Goal: Task Accomplishment & Management: Manage account settings

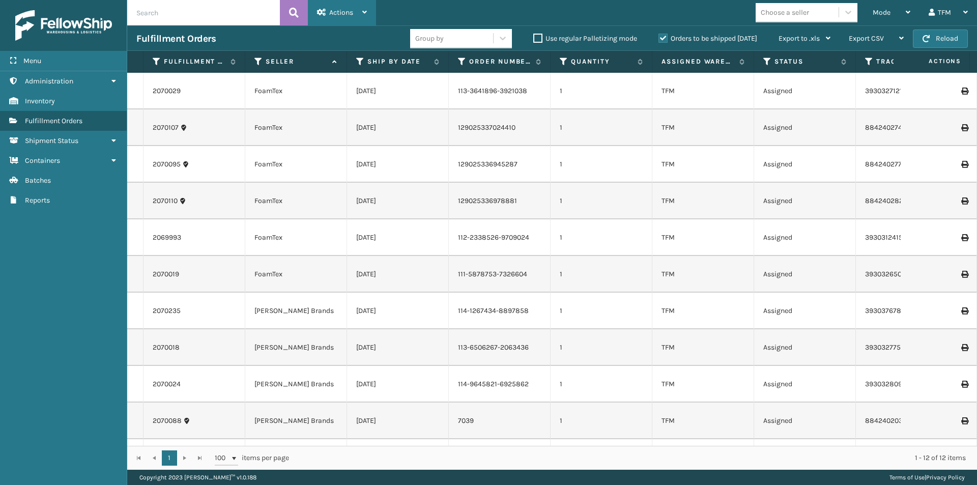
click at [365, 12] on icon at bounding box center [364, 12] width 5 height 7
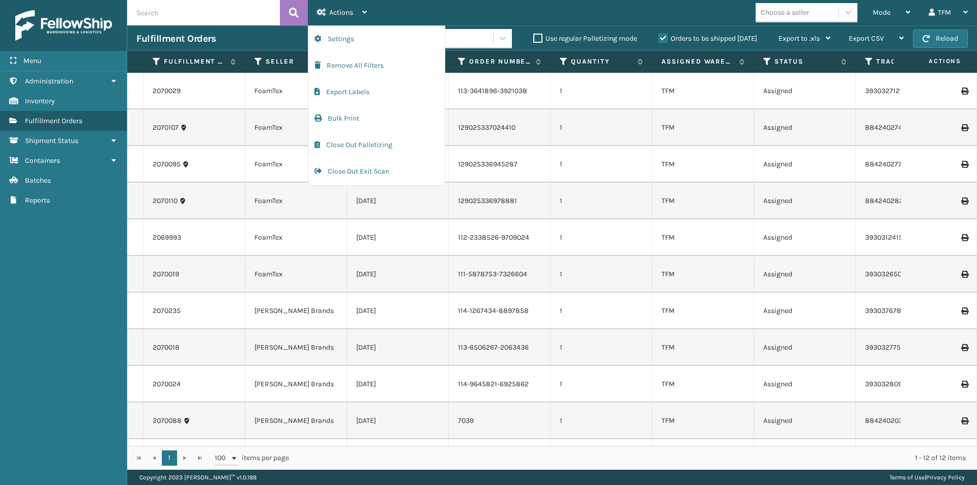
click at [519, 15] on div "Mode Regular Mode Picking Mode Labeling Mode Exit Scan Mode Choose a seller TFM…" at bounding box center [676, 12] width 601 height 25
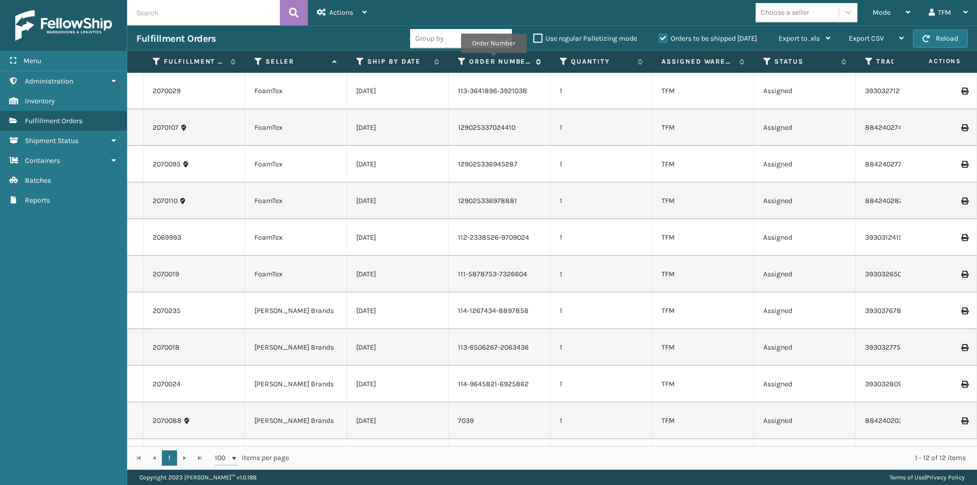
click at [494, 60] on label "Order Number" at bounding box center [500, 61] width 62 height 9
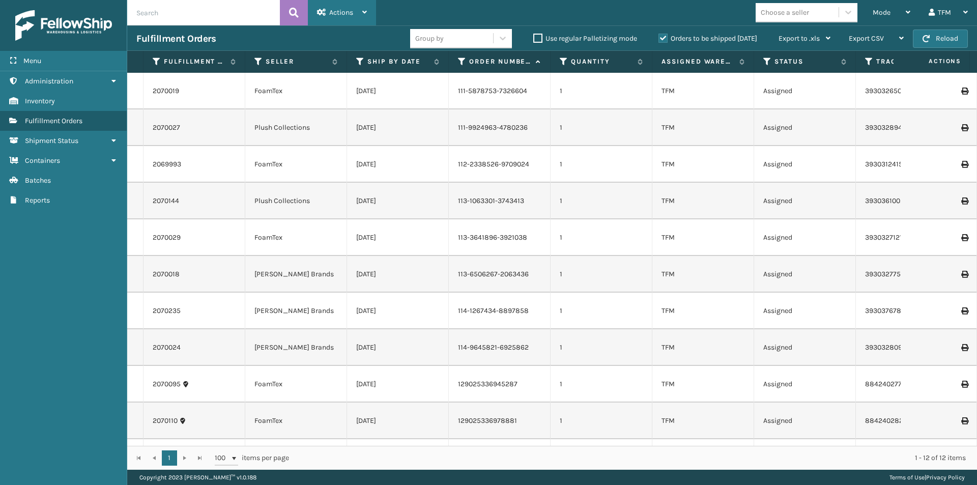
click at [363, 11] on icon at bounding box center [364, 12] width 5 height 7
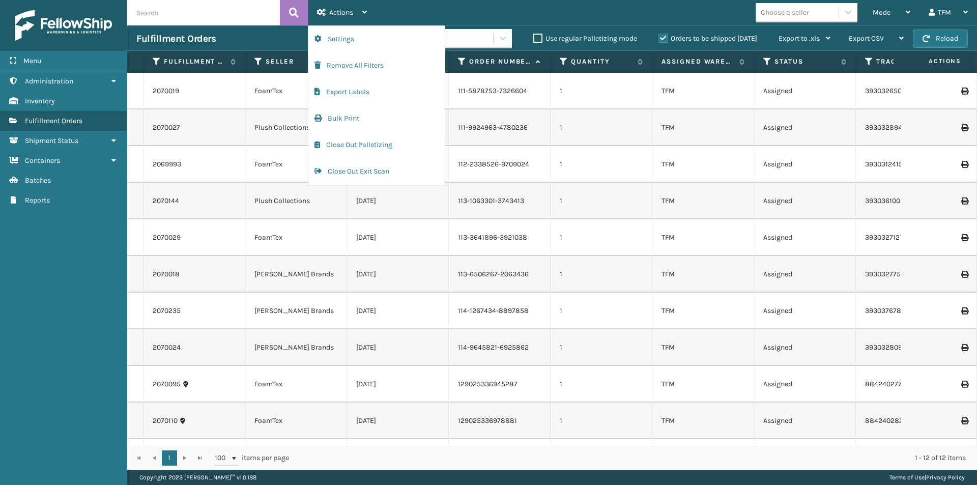
click at [57, 216] on div "Menu Shipment Status Administration Shipment Status Inventory Shipment Status F…" at bounding box center [63, 242] width 127 height 485
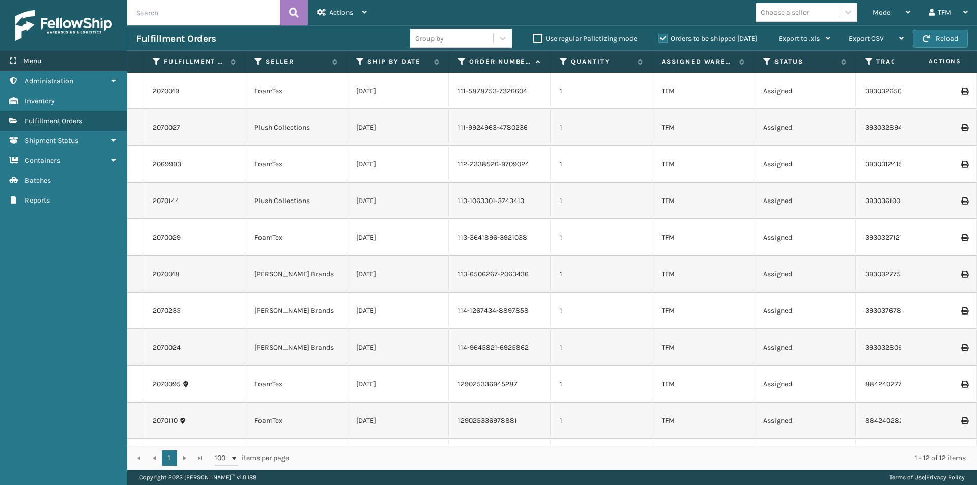
click at [41, 61] on span "Menu" at bounding box center [32, 60] width 18 height 9
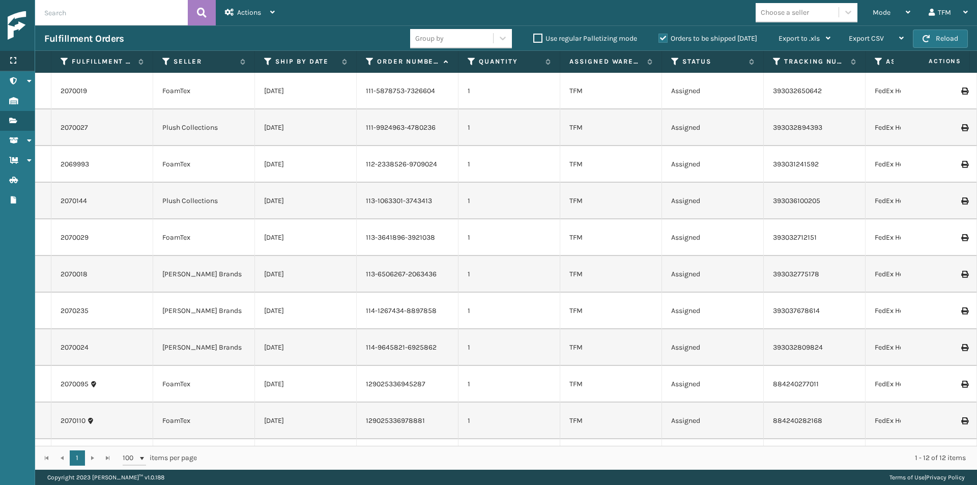
click at [17, 60] on div "Menu" at bounding box center [17, 61] width 35 height 20
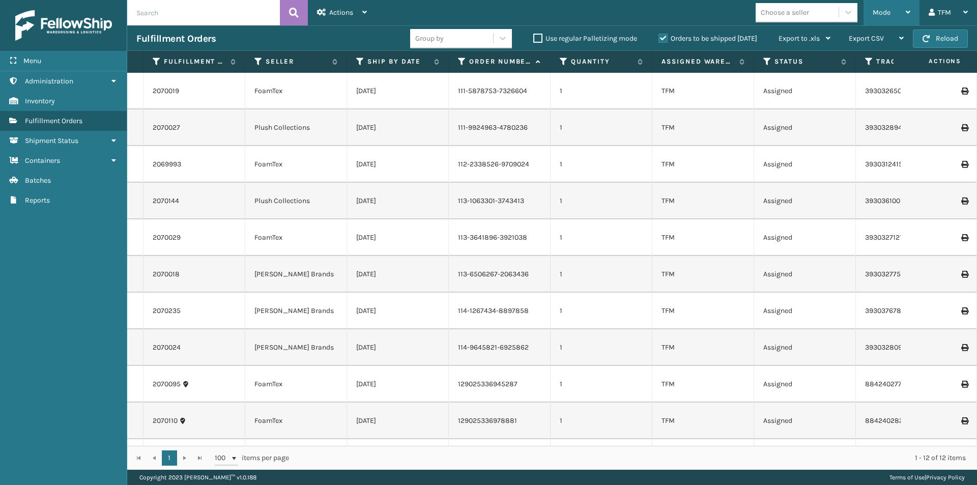
click at [908, 12] on icon at bounding box center [908, 12] width 5 height 7
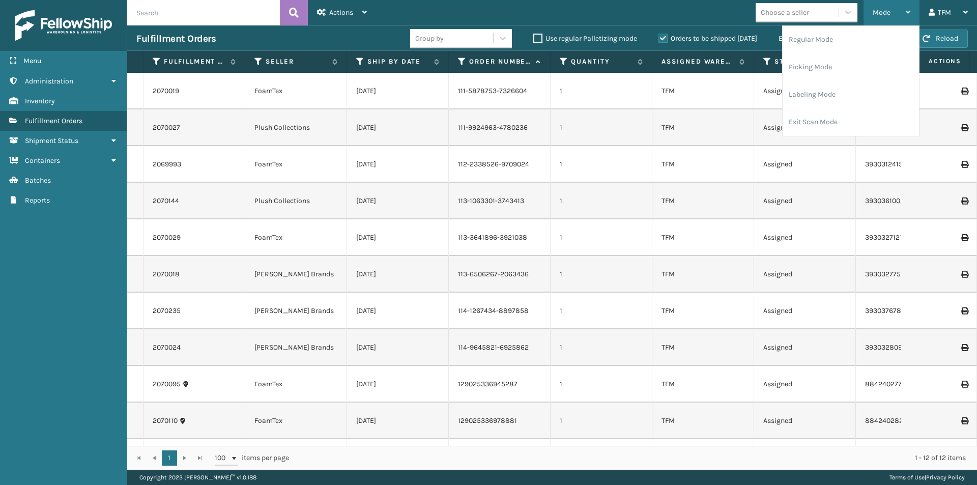
click at [908, 12] on icon at bounding box center [908, 12] width 5 height 7
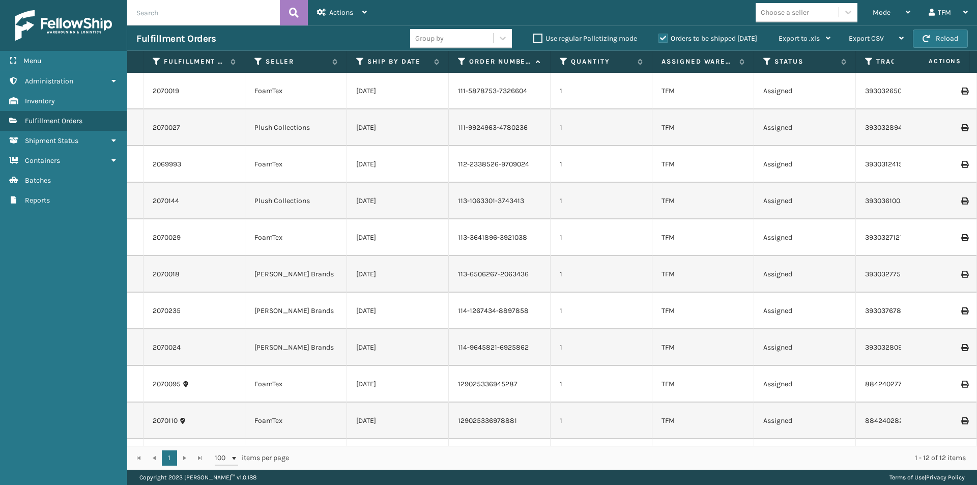
click at [168, 15] on input "text" at bounding box center [203, 12] width 153 height 25
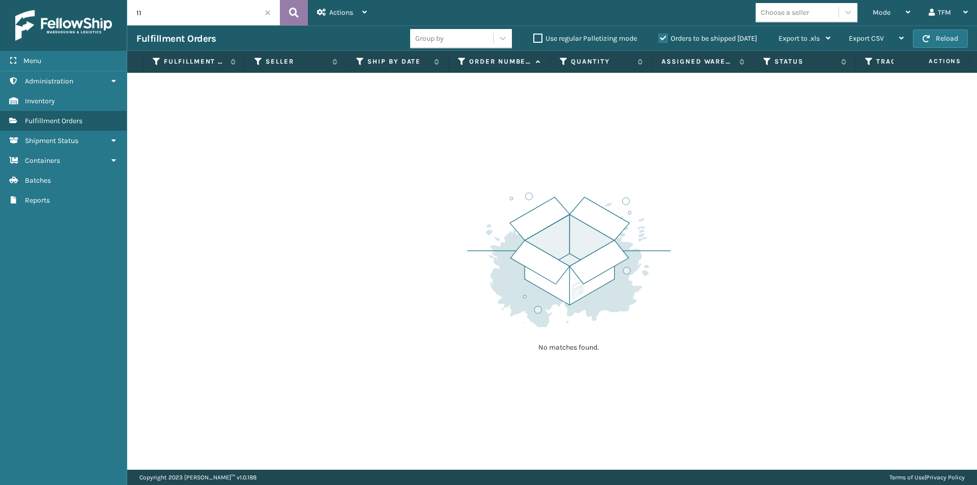
type input "1"
click at [290, 10] on icon at bounding box center [294, 12] width 10 height 15
click at [264, 12] on input "11953" at bounding box center [203, 12] width 153 height 25
type input "1"
click at [196, 60] on label "Fulfillment Order Id" at bounding box center [195, 61] width 62 height 9
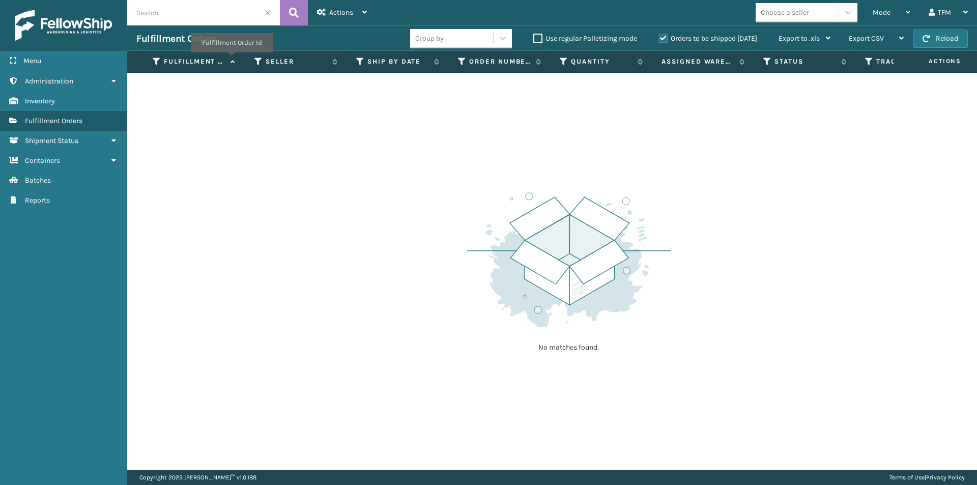
click at [231, 60] on icon at bounding box center [231, 62] width 8 height 7
click at [67, 120] on span "Fulfillment Orders" at bounding box center [54, 121] width 58 height 9
click at [39, 120] on span "Fulfillment Orders" at bounding box center [54, 121] width 58 height 9
click at [196, 14] on input "text" at bounding box center [203, 12] width 153 height 25
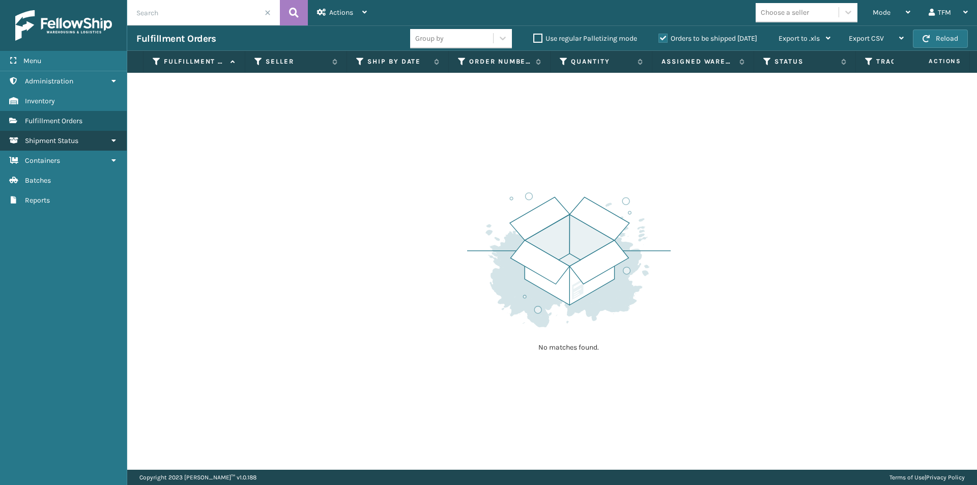
click at [61, 142] on span "Shipment Status" at bounding box center [51, 140] width 53 height 9
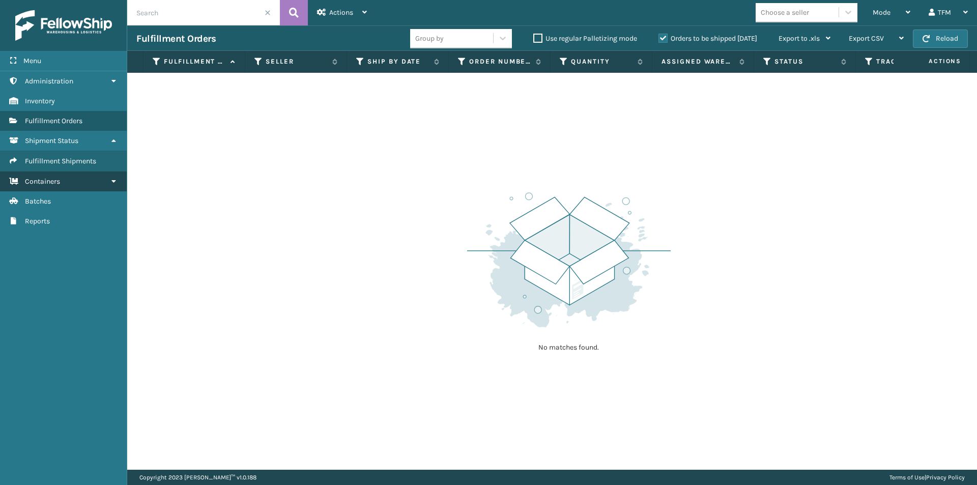
click at [52, 183] on span "Containers" at bounding box center [42, 181] width 35 height 9
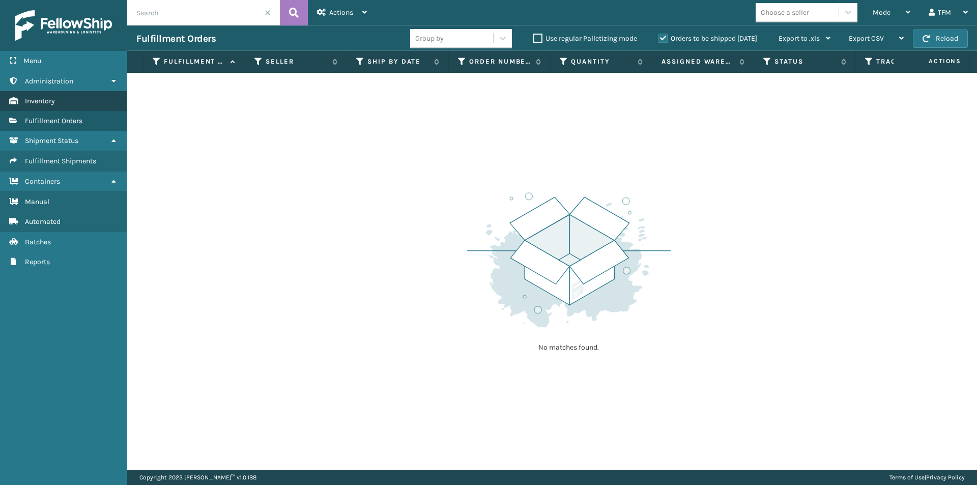
click at [41, 97] on span "Inventory" at bounding box center [40, 101] width 30 height 9
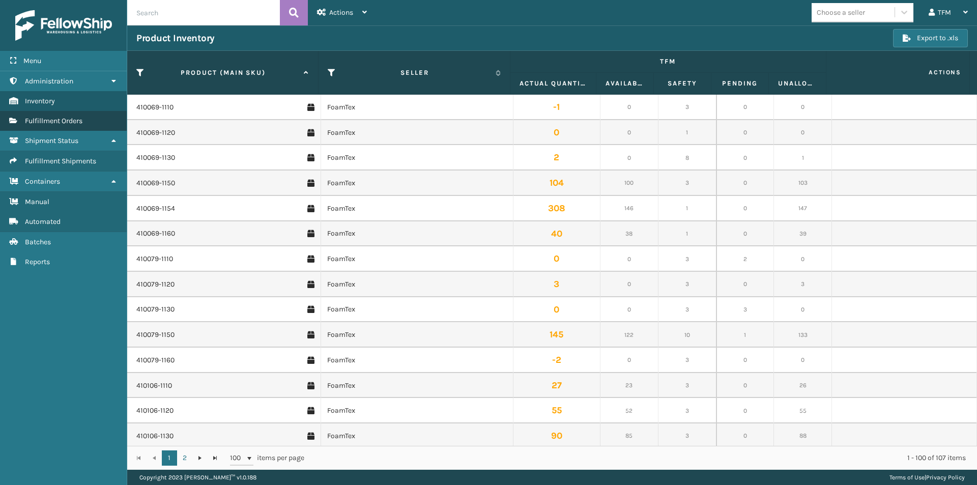
click at [42, 119] on span "Fulfillment Orders" at bounding box center [54, 121] width 58 height 9
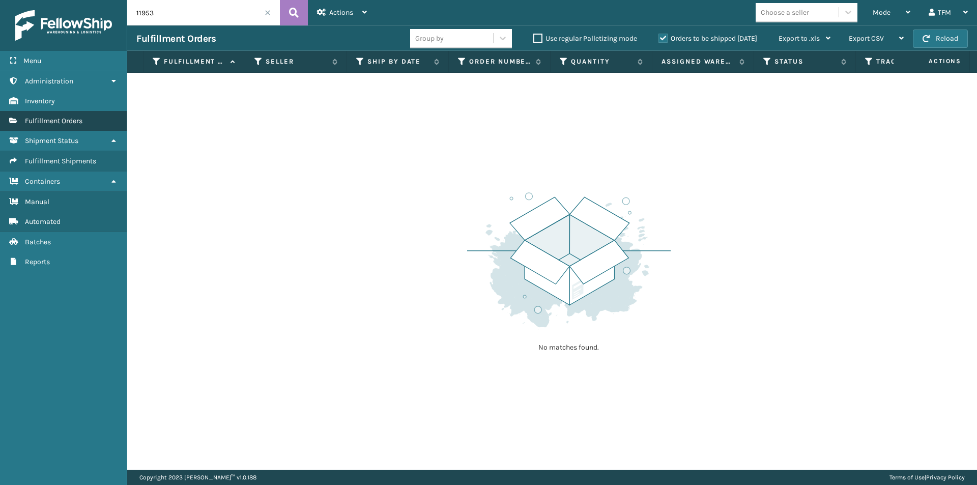
click at [46, 118] on span "Fulfillment Orders" at bounding box center [54, 121] width 58 height 9
drag, startPoint x: 165, startPoint y: 15, endPoint x: 75, endPoint y: 15, distance: 89.6
click at [75, 0] on div "Menu Administration Inventory Fulfillment Orders Shipment Status Fulfillment Sh…" at bounding box center [488, 0] width 977 height 0
click at [296, 12] on icon at bounding box center [294, 12] width 10 height 15
click at [37, 120] on span "Fulfillment Orders" at bounding box center [54, 121] width 58 height 9
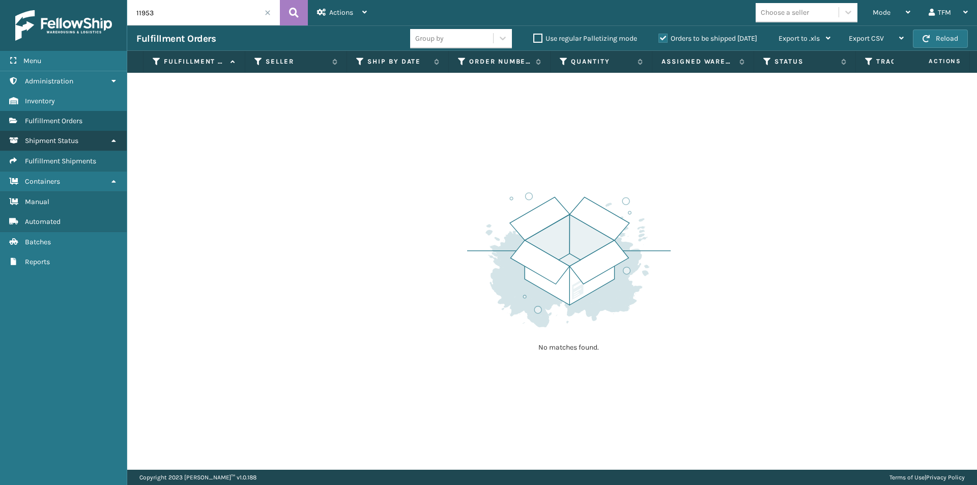
click at [112, 137] on icon at bounding box center [113, 140] width 8 height 7
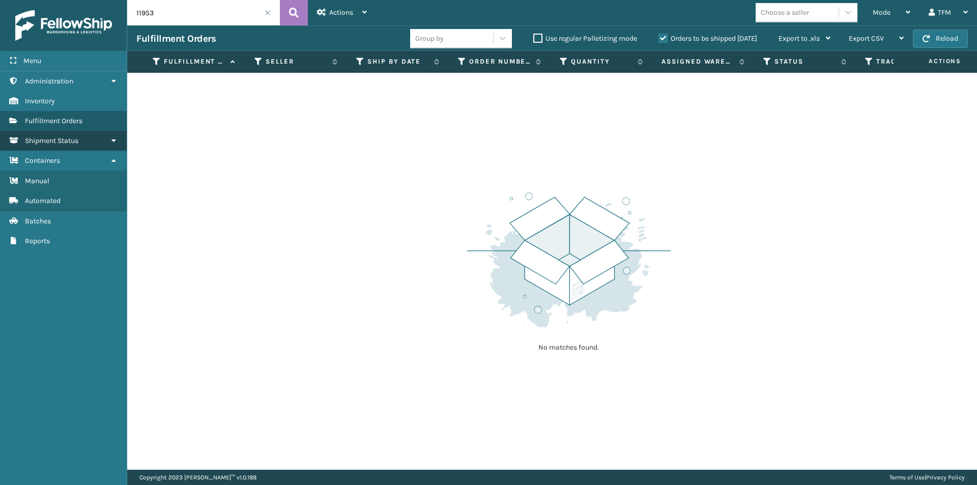
click at [114, 139] on icon at bounding box center [113, 140] width 8 height 7
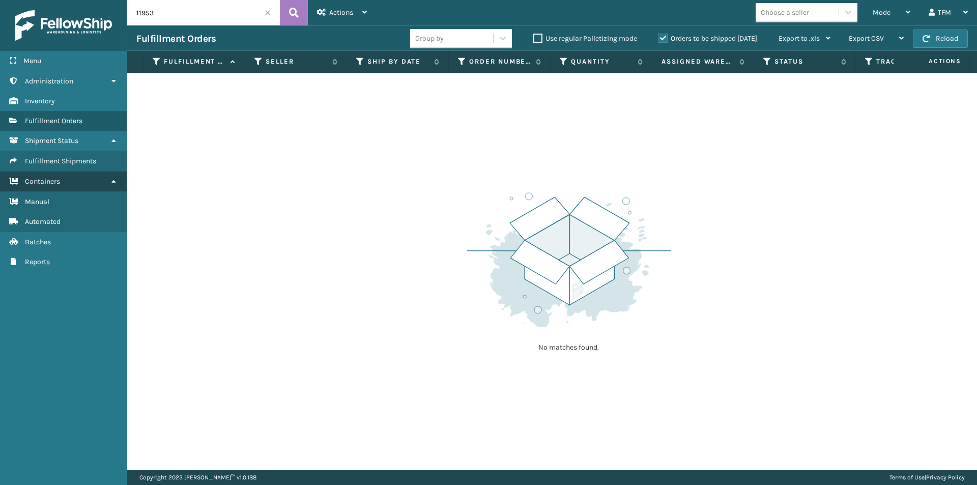
click at [112, 179] on icon at bounding box center [113, 181] width 8 height 7
drag, startPoint x: 28, startPoint y: 118, endPoint x: 204, endPoint y: 125, distance: 175.2
click at [204, 124] on div "No matches found." at bounding box center [552, 271] width 850 height 397
click at [67, 121] on span "Fulfillment Orders" at bounding box center [54, 121] width 58 height 9
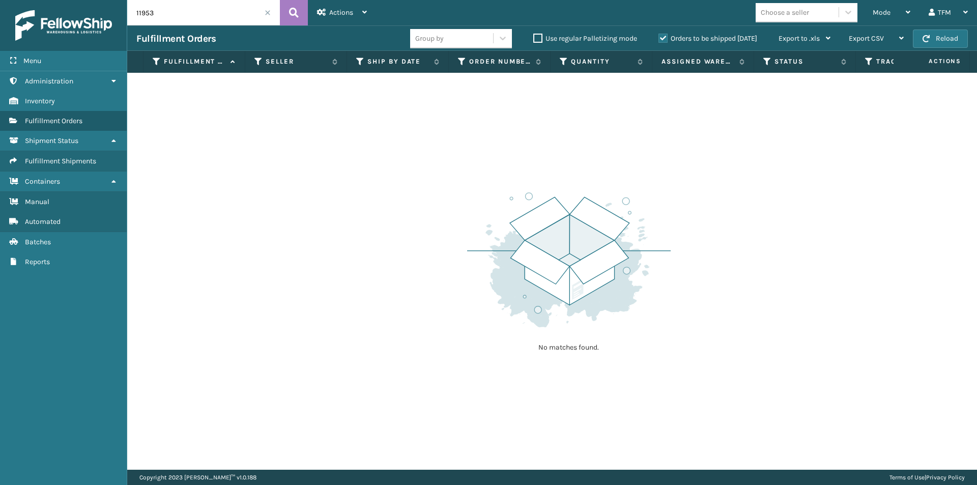
click at [665, 37] on label "Orders to be shipped [DATE]" at bounding box center [708, 38] width 99 height 9
click at [659, 37] on input "Orders to be shipped [DATE]" at bounding box center [659, 36] width 1 height 7
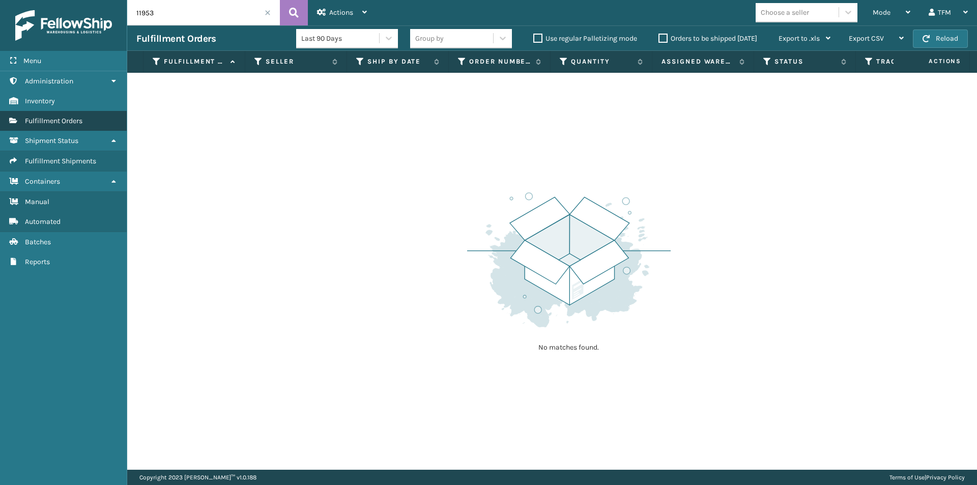
click at [62, 119] on span "Fulfillment Orders" at bounding box center [54, 121] width 58 height 9
click at [291, 11] on icon at bounding box center [294, 12] width 10 height 15
